Goal: Transaction & Acquisition: Purchase product/service

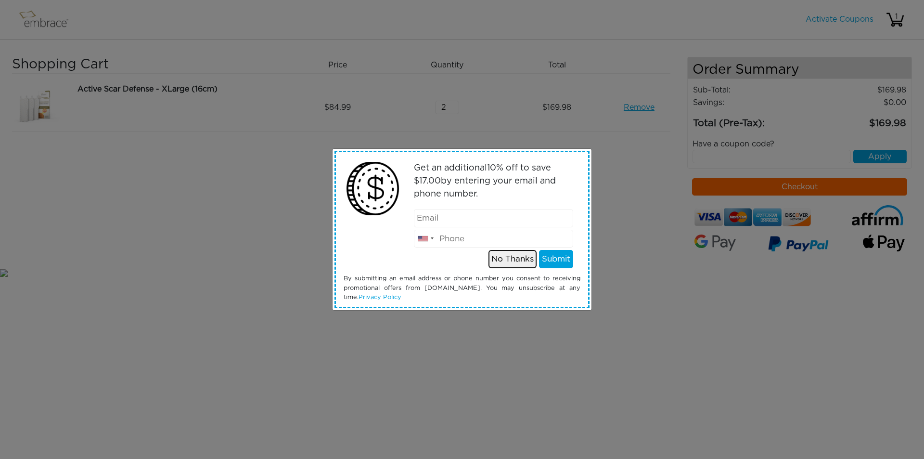
click at [513, 259] on button "No Thanks" at bounding box center [512, 259] width 48 height 18
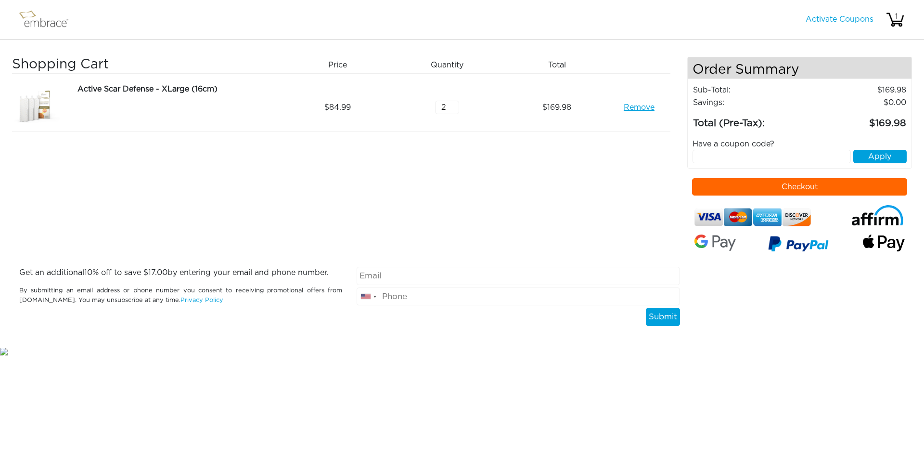
click at [772, 161] on input "text" at bounding box center [771, 156] width 159 height 13
type input "s"
type input "SEPTEMBERSTEAL"
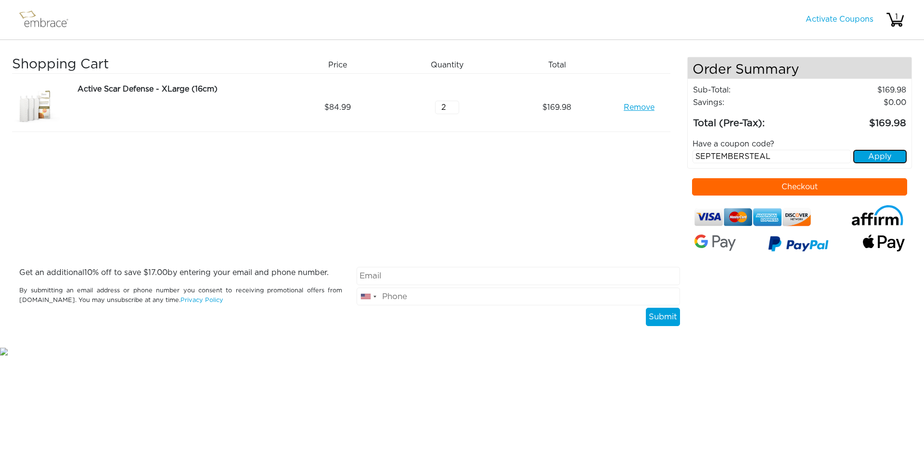
click at [876, 154] on button "Apply" at bounding box center [879, 156] width 53 height 13
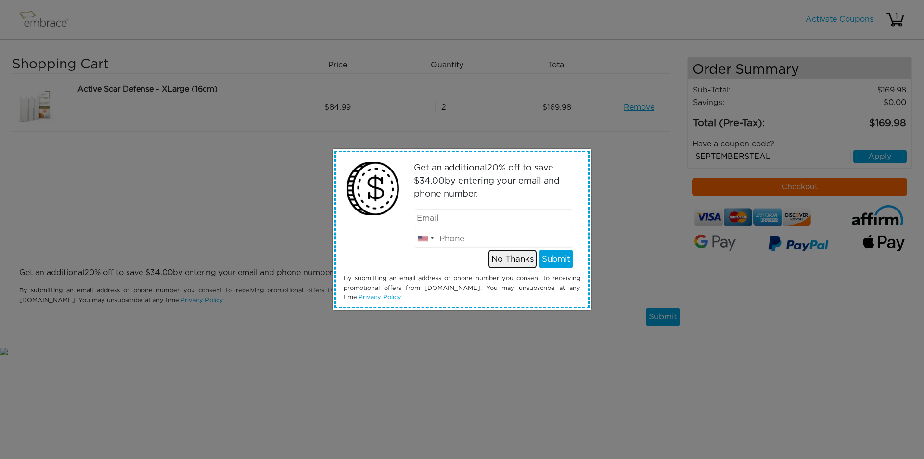
click at [517, 259] on button "No Thanks" at bounding box center [512, 259] width 48 height 18
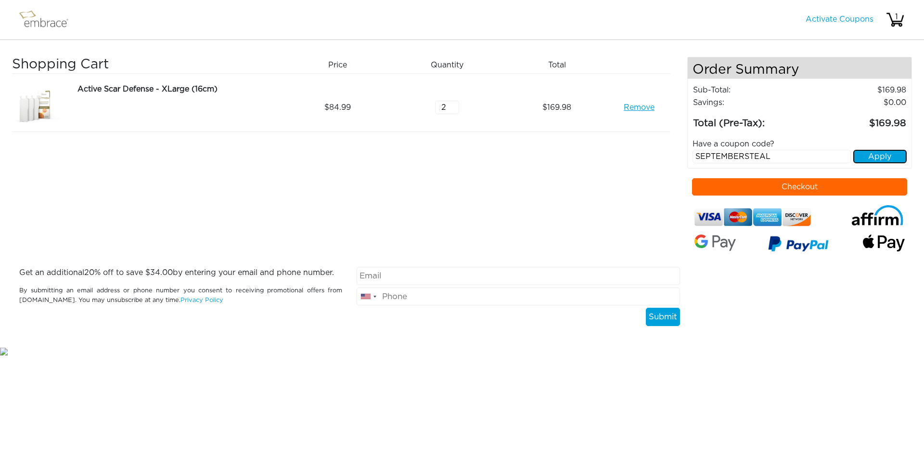
click at [878, 156] on button "Apply" at bounding box center [879, 156] width 53 height 13
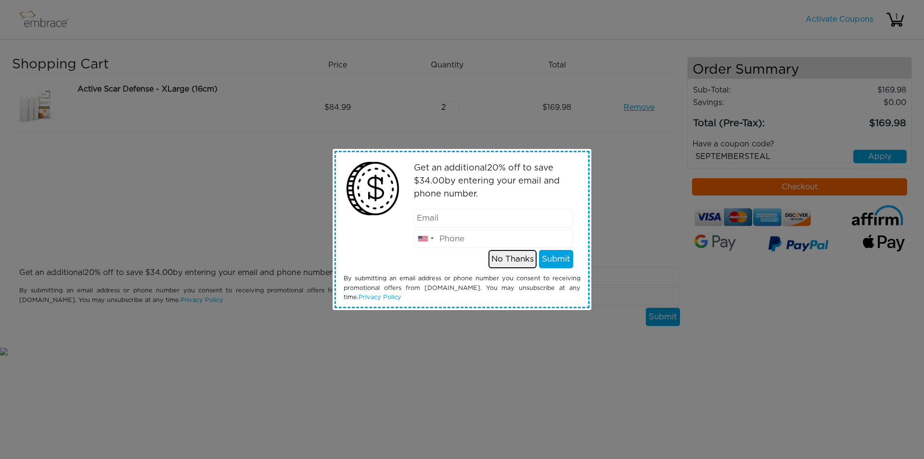
click at [518, 257] on button "No Thanks" at bounding box center [512, 259] width 48 height 18
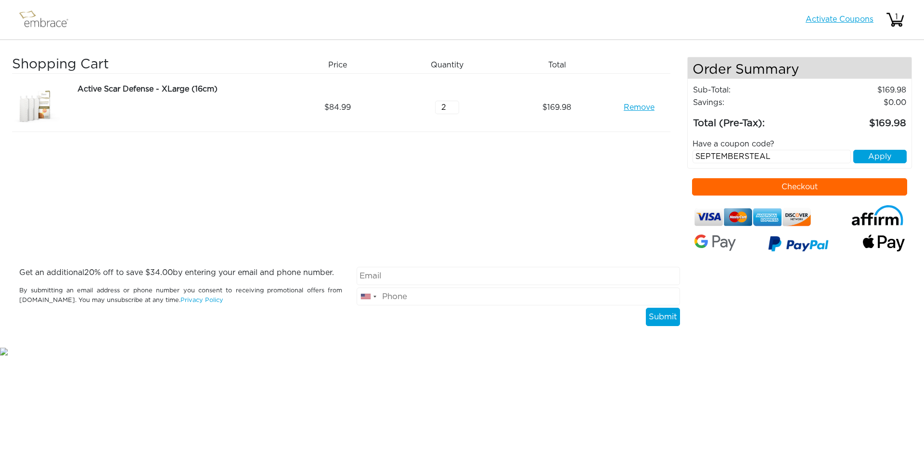
click at [829, 20] on link "Activate Coupons" at bounding box center [839, 19] width 68 height 8
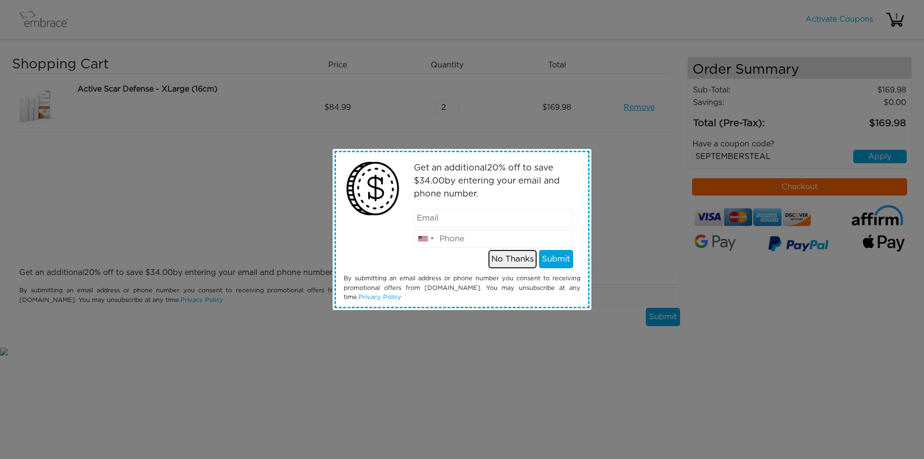
click at [515, 258] on button "No Thanks" at bounding box center [512, 259] width 48 height 18
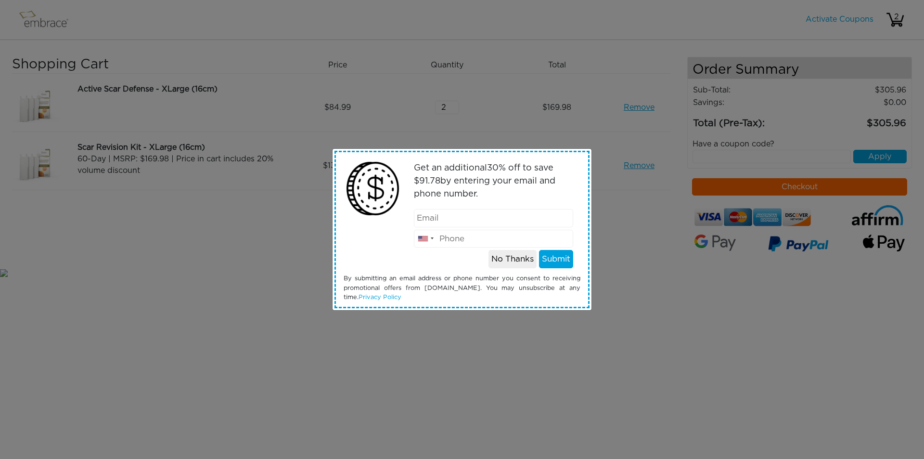
click at [462, 219] on input "email" at bounding box center [494, 218] width 160 height 18
type input "[EMAIL_ADDRESS][DOMAIN_NAME]"
click at [497, 238] on input "2032604308" at bounding box center [494, 238] width 160 height 18
type input "2032604310"
click at [557, 260] on button "Submit" at bounding box center [556, 259] width 34 height 18
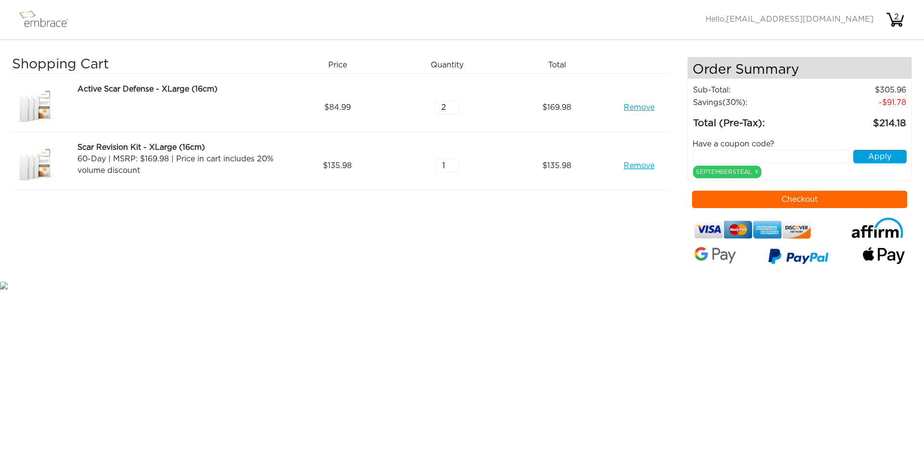
click at [640, 107] on link "Remove" at bounding box center [639, 108] width 31 height 12
click at [635, 107] on link "Remove" at bounding box center [639, 108] width 31 height 12
click at [644, 107] on link "Remove" at bounding box center [639, 108] width 31 height 12
drag, startPoint x: 449, startPoint y: 108, endPoint x: 426, endPoint y: 106, distance: 23.2
click at [427, 106] on div "2" at bounding box center [451, 107] width 110 height 48
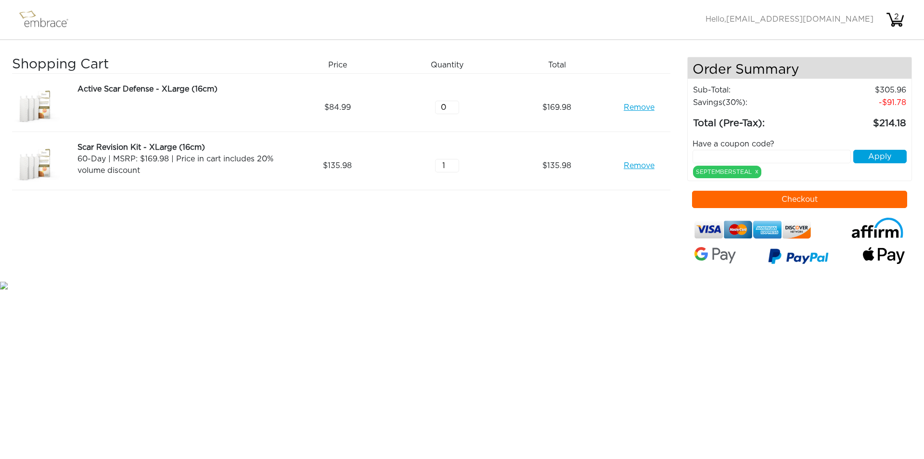
type input "0"
click at [495, 76] on div "Active Scar Defense - XLarge (16cm) Remove 84.99 0 169.98 Remove" at bounding box center [341, 103] width 658 height 58
click at [622, 112] on div "Remove" at bounding box center [642, 107] width 55 height 48
click at [546, 178] on div "135.98" at bounding box center [561, 165] width 110 height 48
click at [601, 187] on div "135.98" at bounding box center [561, 165] width 110 height 48
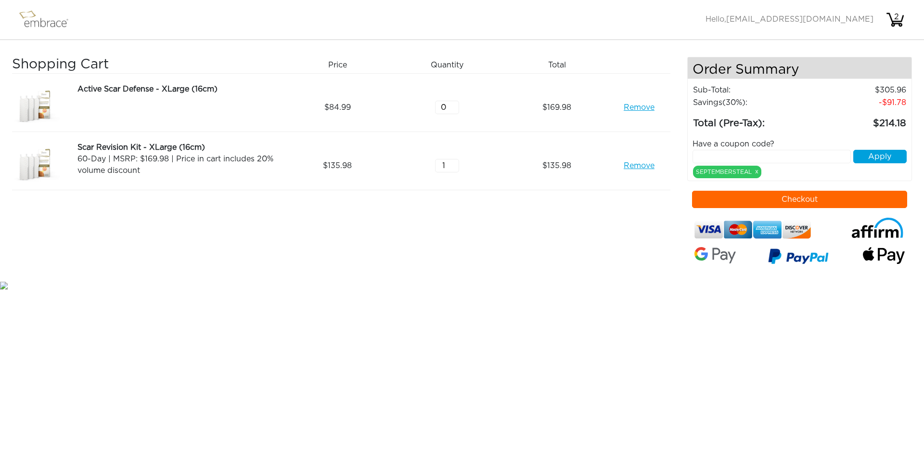
click at [183, 150] on div "Scar Revision Kit - XLarge (16cm)" at bounding box center [178, 147] width 202 height 12
click at [633, 108] on link "Remove" at bounding box center [639, 108] width 31 height 12
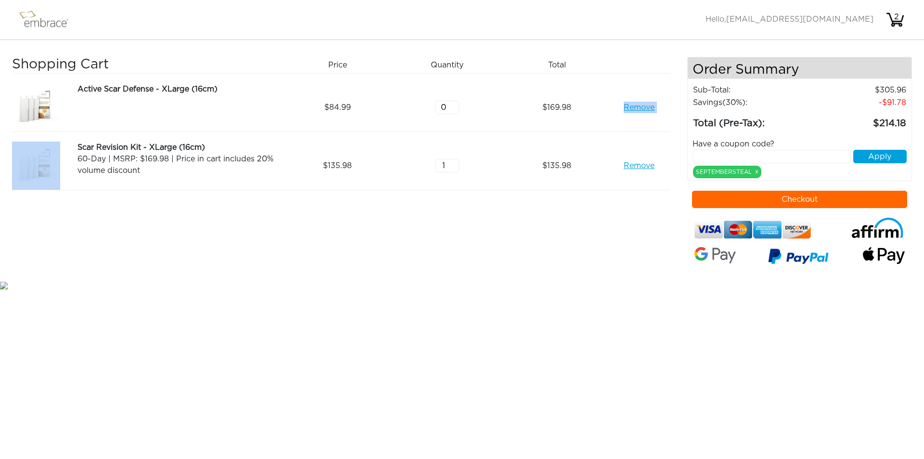
click at [633, 108] on link "Remove" at bounding box center [639, 108] width 31 height 12
click at [893, 20] on div "2" at bounding box center [896, 17] width 19 height 12
click at [648, 106] on link "Remove" at bounding box center [639, 108] width 31 height 12
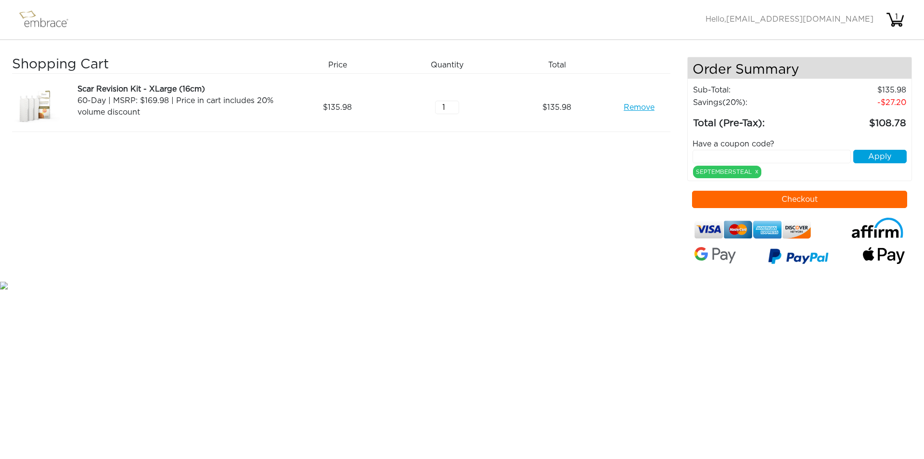
click at [817, 201] on button "Checkout" at bounding box center [800, 199] width 216 height 17
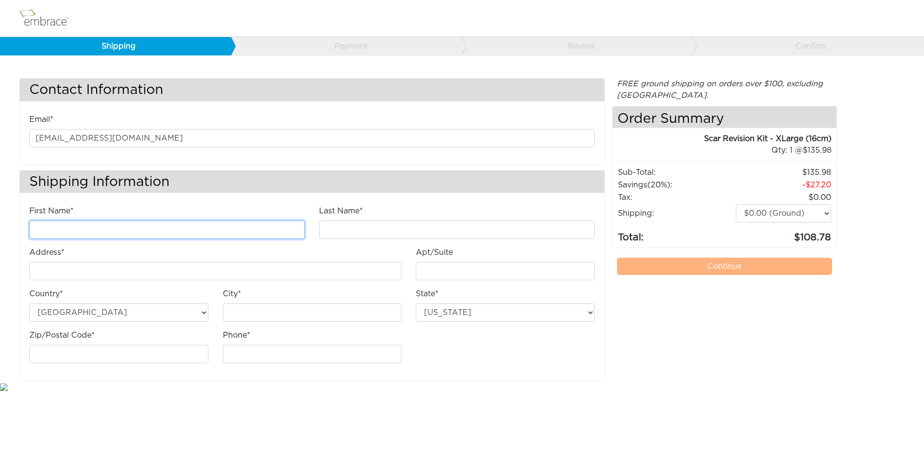
click at [108, 231] on input "First Name*" at bounding box center [166, 229] width 275 height 18
type input "Seren"
type input "Lanza"
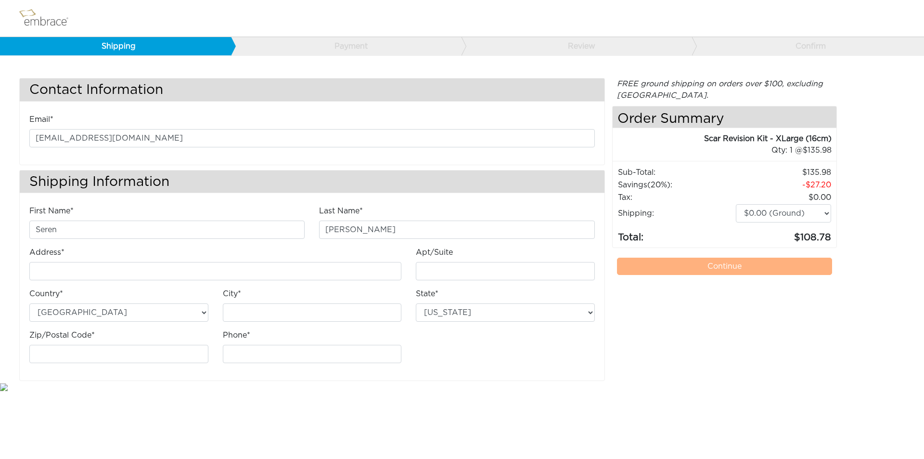
type input "[STREET_ADDRESS]"
type input "Southport"
select select "CT"
type input "06890"
type input "2032604308"
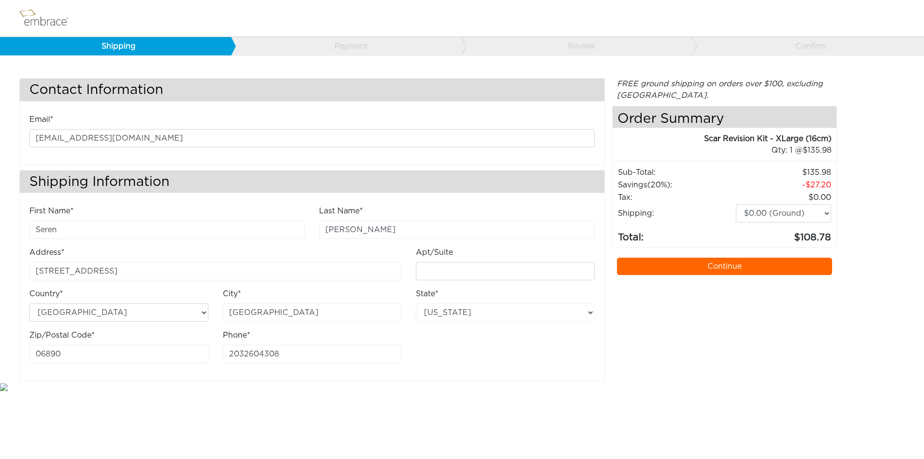
click at [708, 268] on link "Continue" at bounding box center [725, 265] width 216 height 17
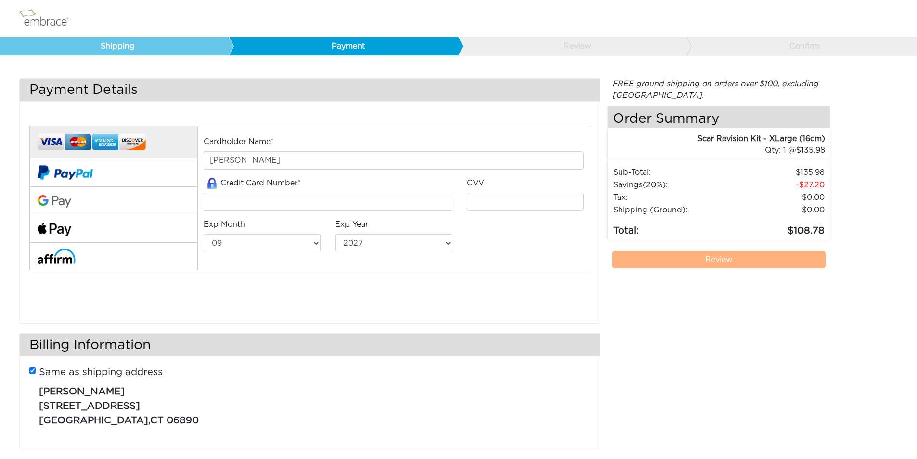
select select "9"
select select "2027"
click at [306, 201] on input "tel" at bounding box center [328, 201] width 248 height 18
type input "5156767579945895"
type input "306"
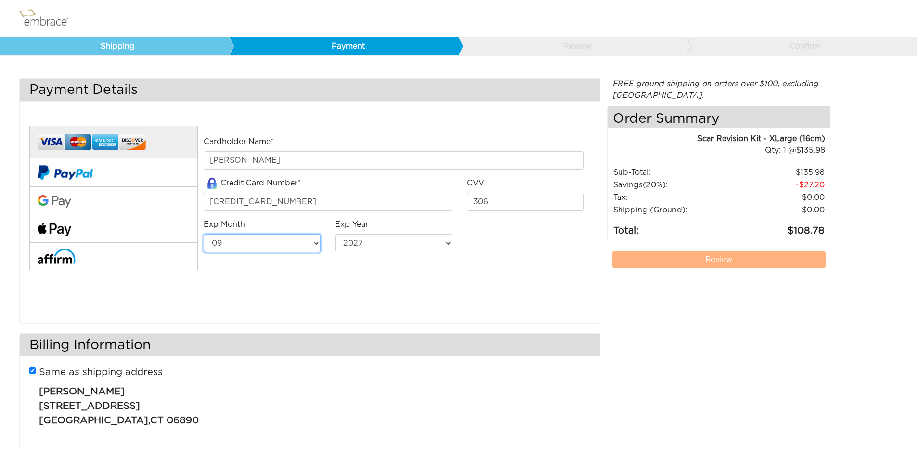
select select "2"
select select "2029"
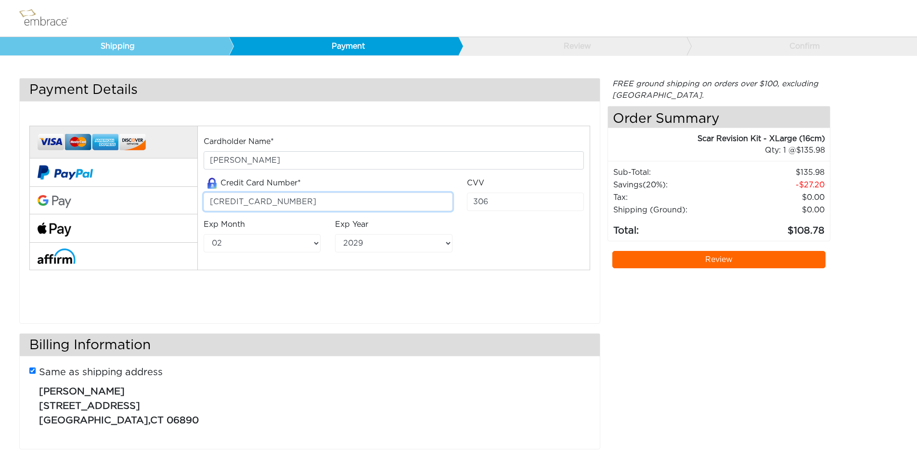
scroll to position [12, 0]
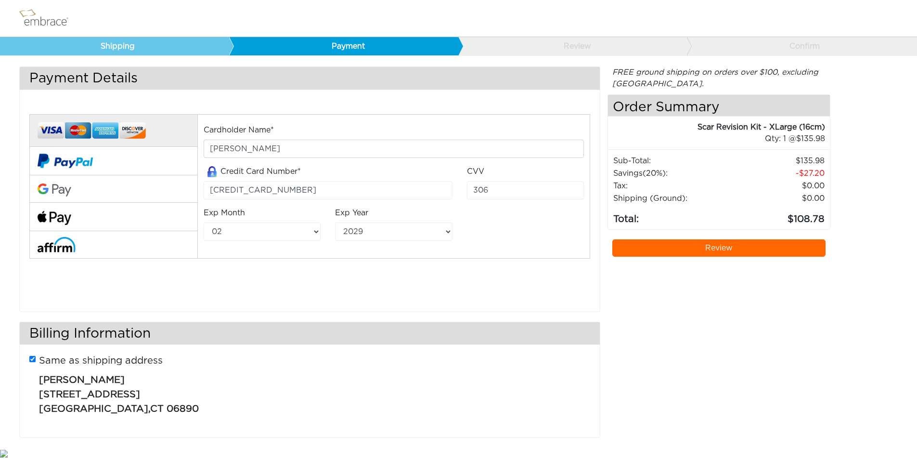
click at [695, 246] on link "Review" at bounding box center [719, 247] width 214 height 17
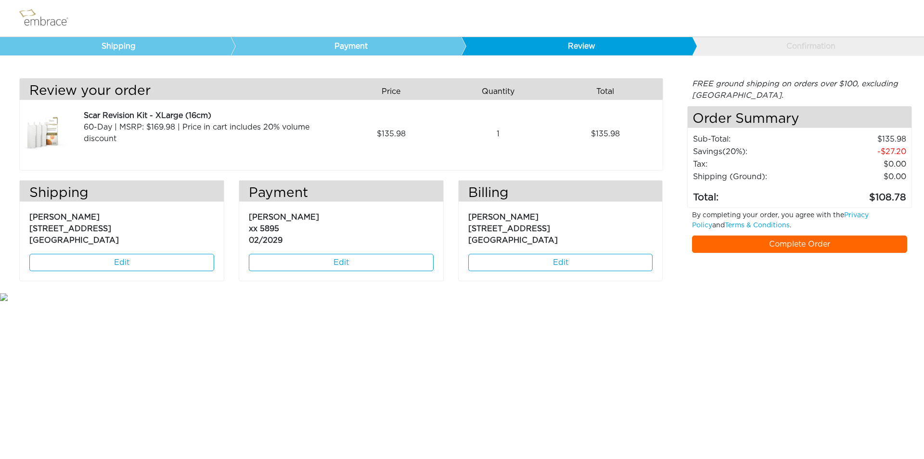
click at [760, 244] on link "Complete Order" at bounding box center [800, 243] width 216 height 17
